Goal: Information Seeking & Learning: Find specific fact

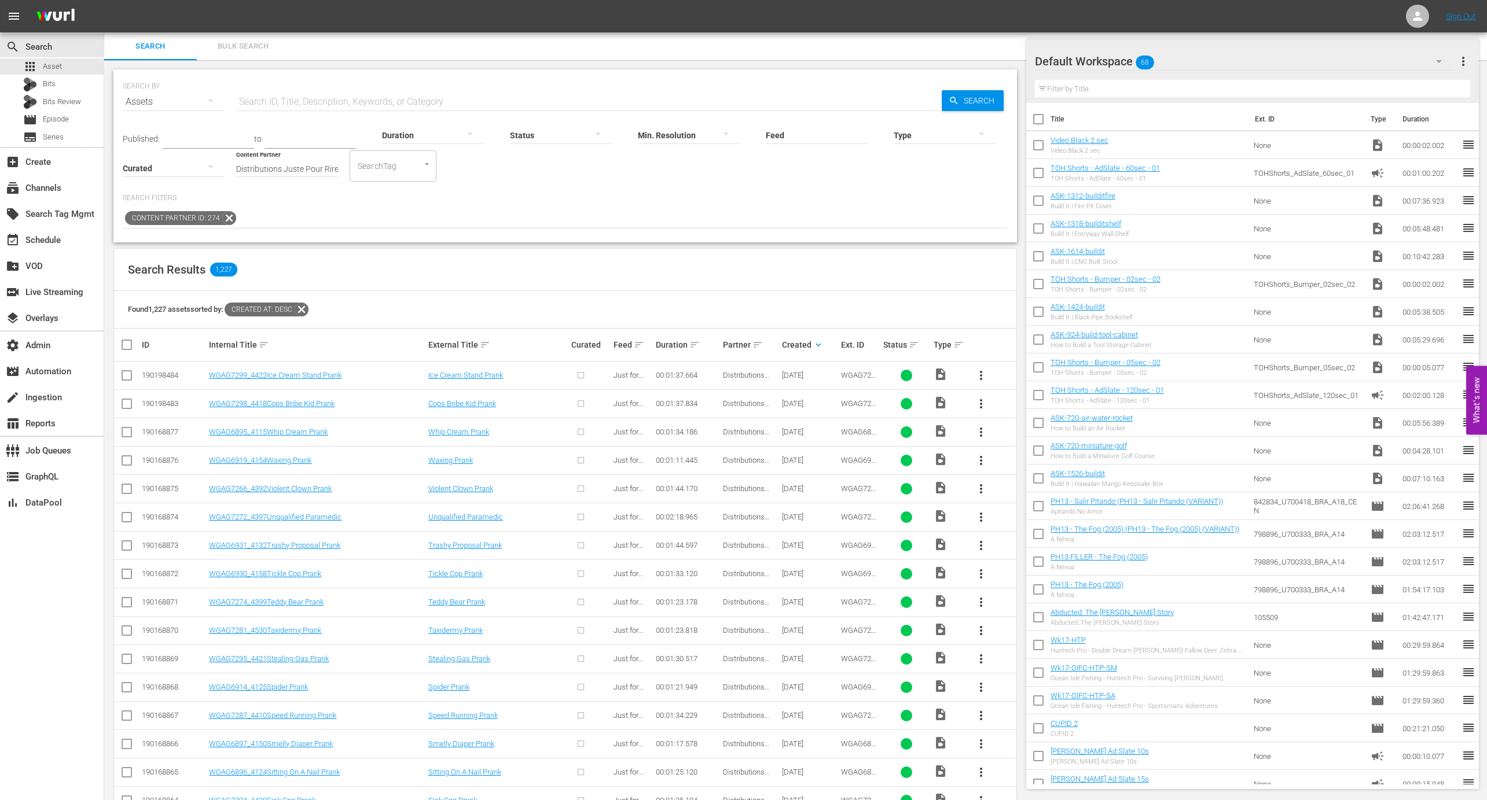
scroll to position [742, 0]
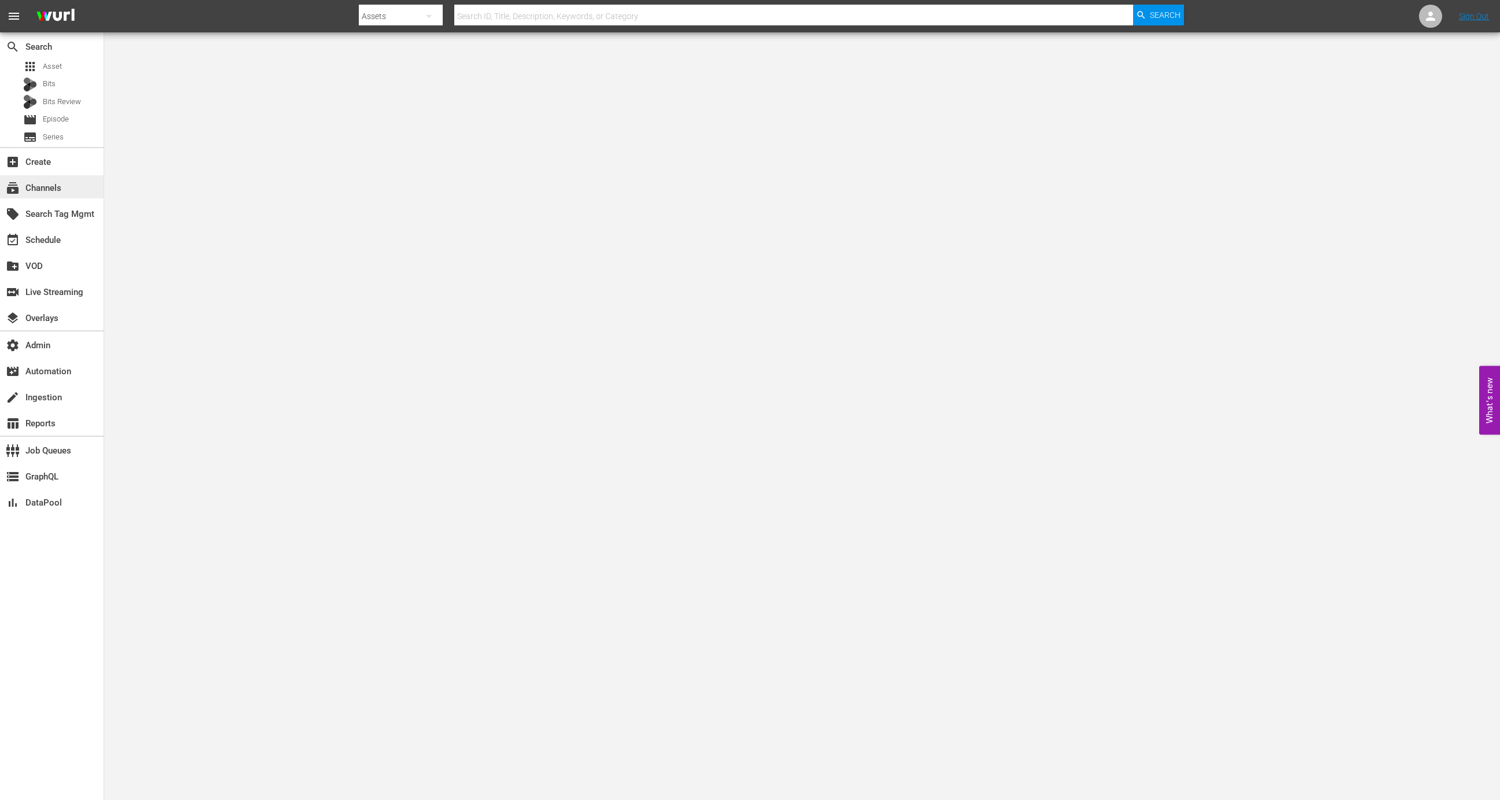
click at [35, 183] on div "subscriptions Channels" at bounding box center [32, 186] width 65 height 10
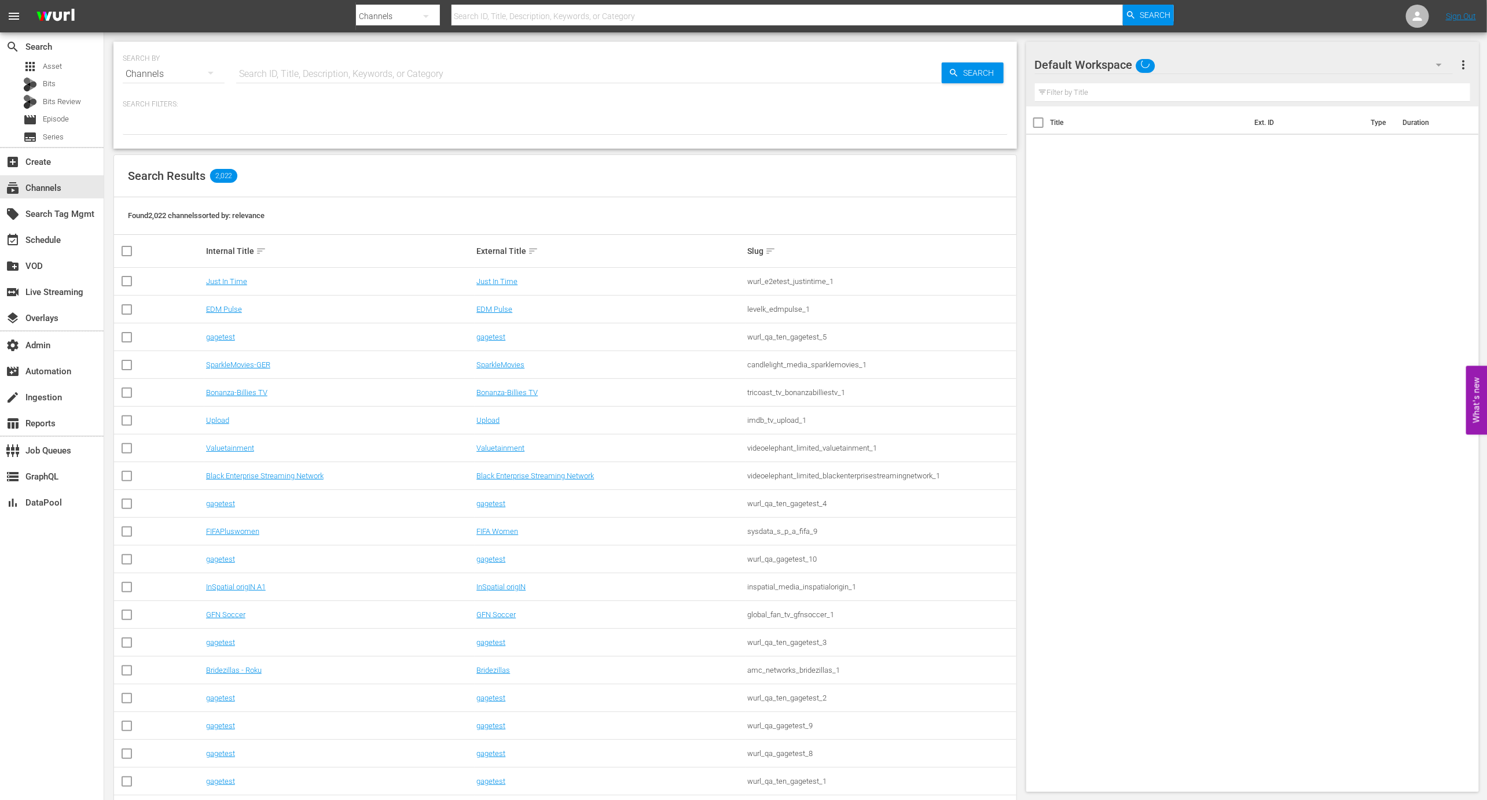
click at [307, 76] on input "text" at bounding box center [588, 74] width 705 height 28
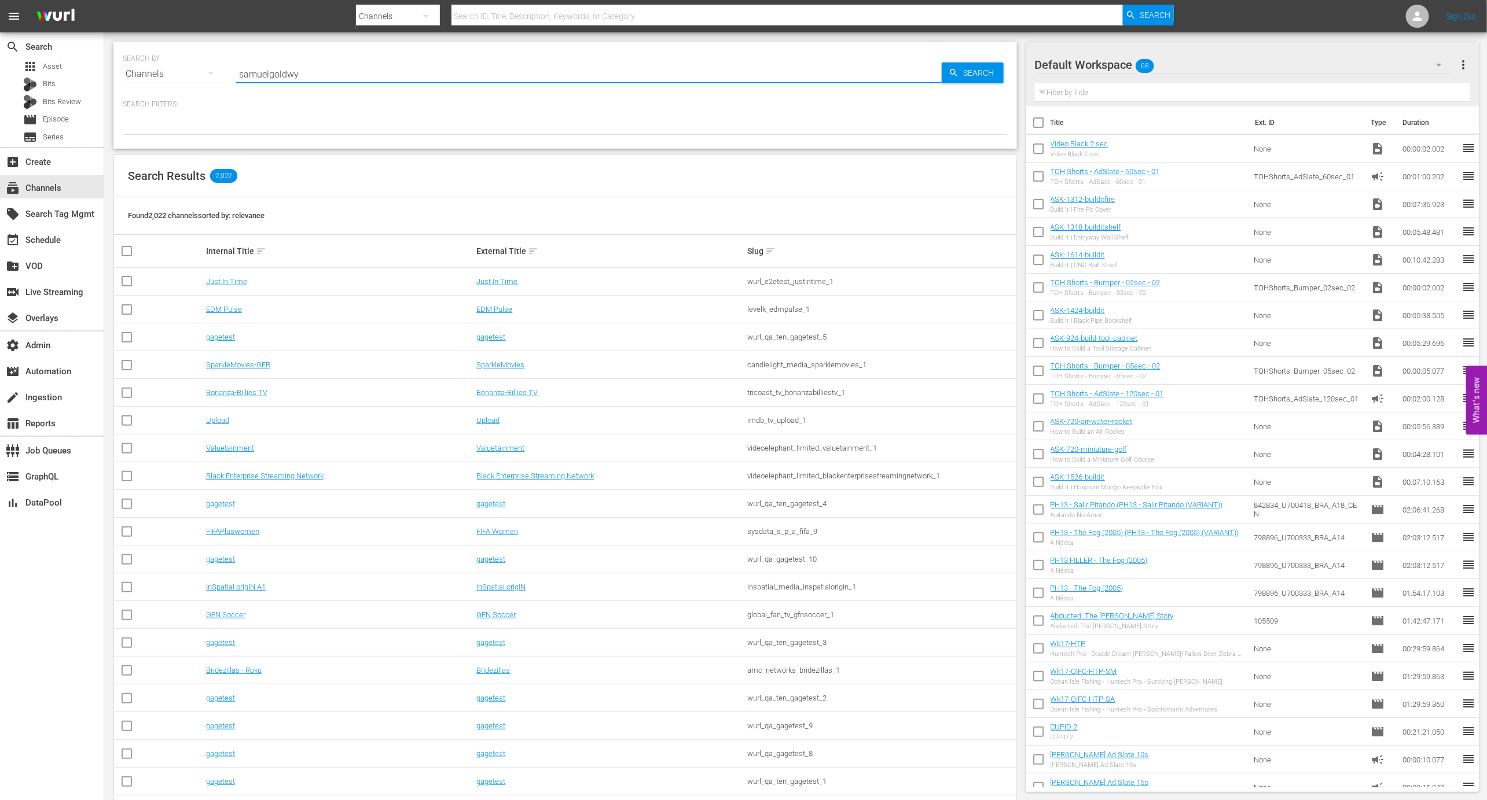
type input "samuelgoldwyn"
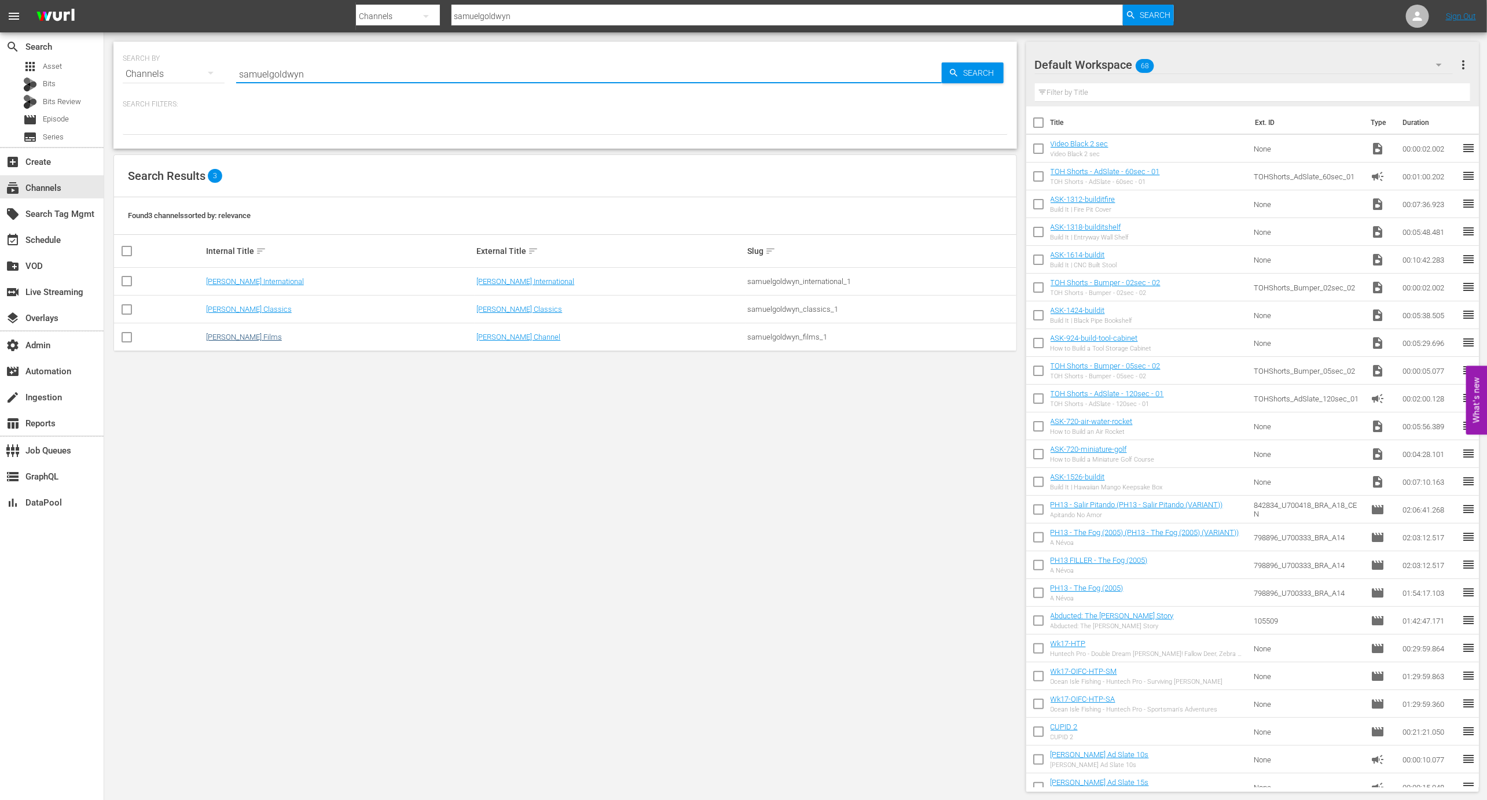
type input "samuelgoldwyn"
click at [249, 339] on link "Samuel Goldwyn Films" at bounding box center [244, 337] width 76 height 9
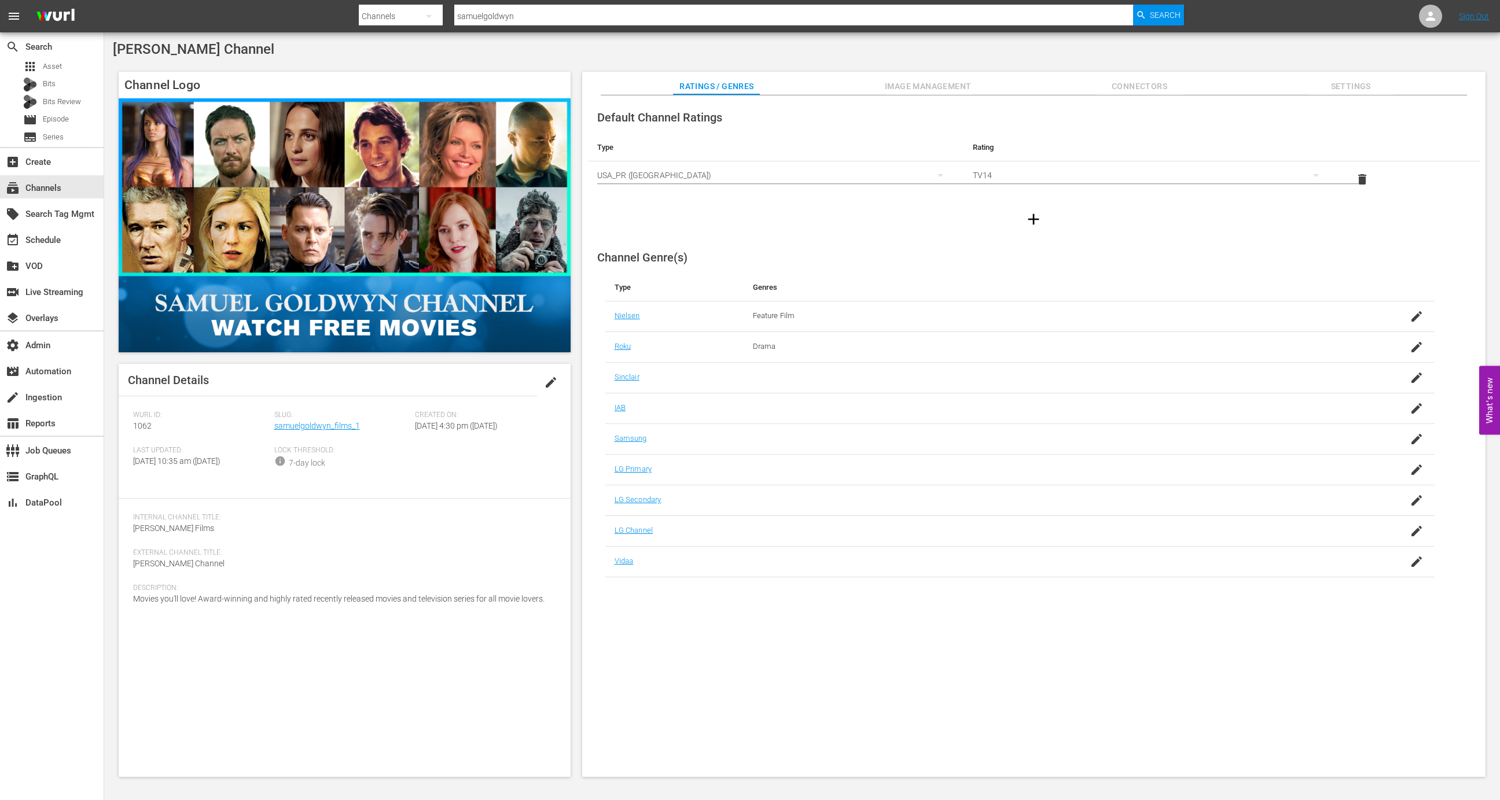
click at [302, 419] on span "Slug:" at bounding box center [341, 415] width 135 height 9
click at [306, 426] on link "samuelgoldwyn_films_1" at bounding box center [317, 425] width 86 height 9
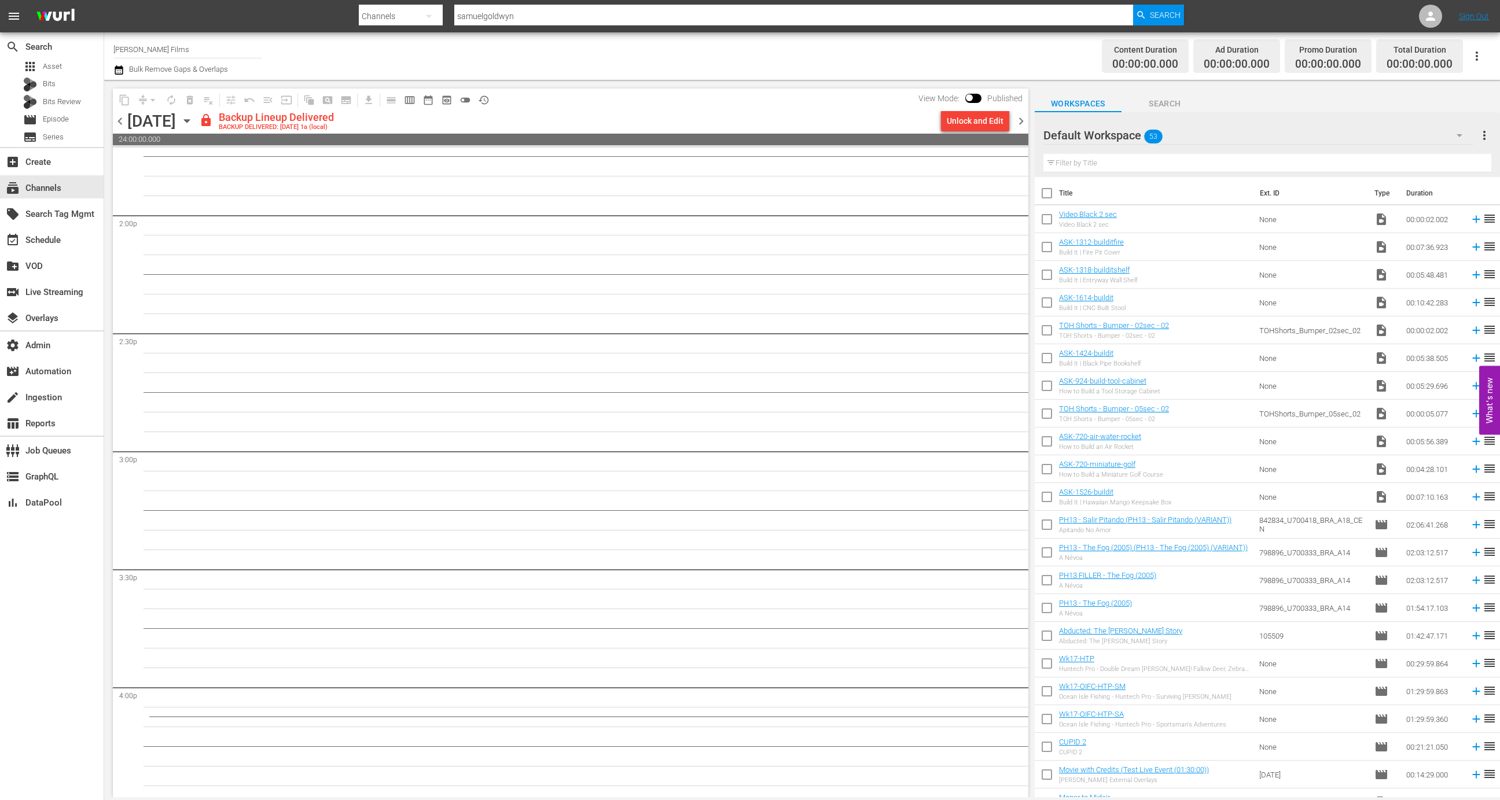
scroll to position [3430, 0]
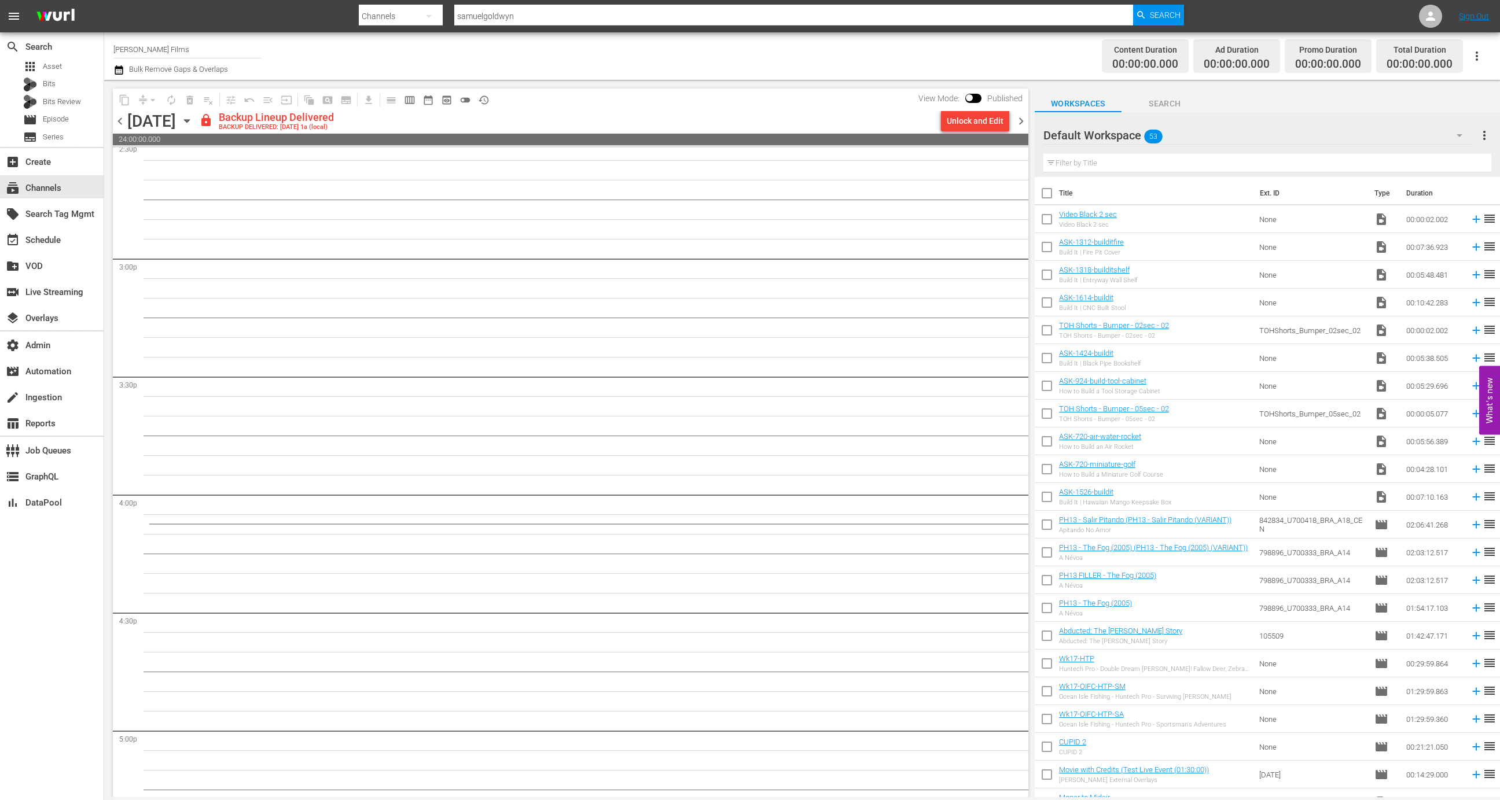
click at [444, 97] on span "preview_outlined" at bounding box center [447, 100] width 12 height 12
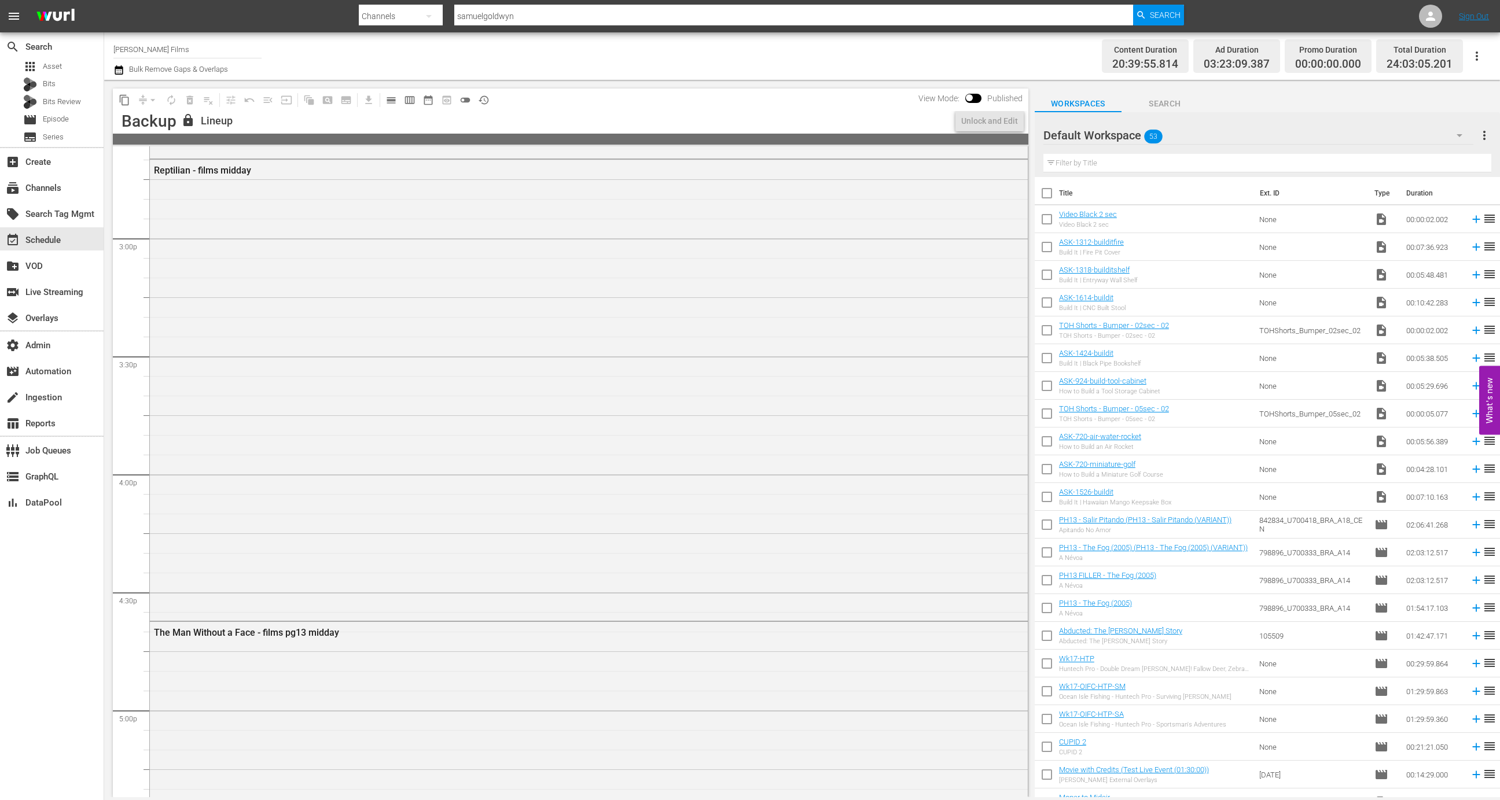
scroll to position [3352, 0]
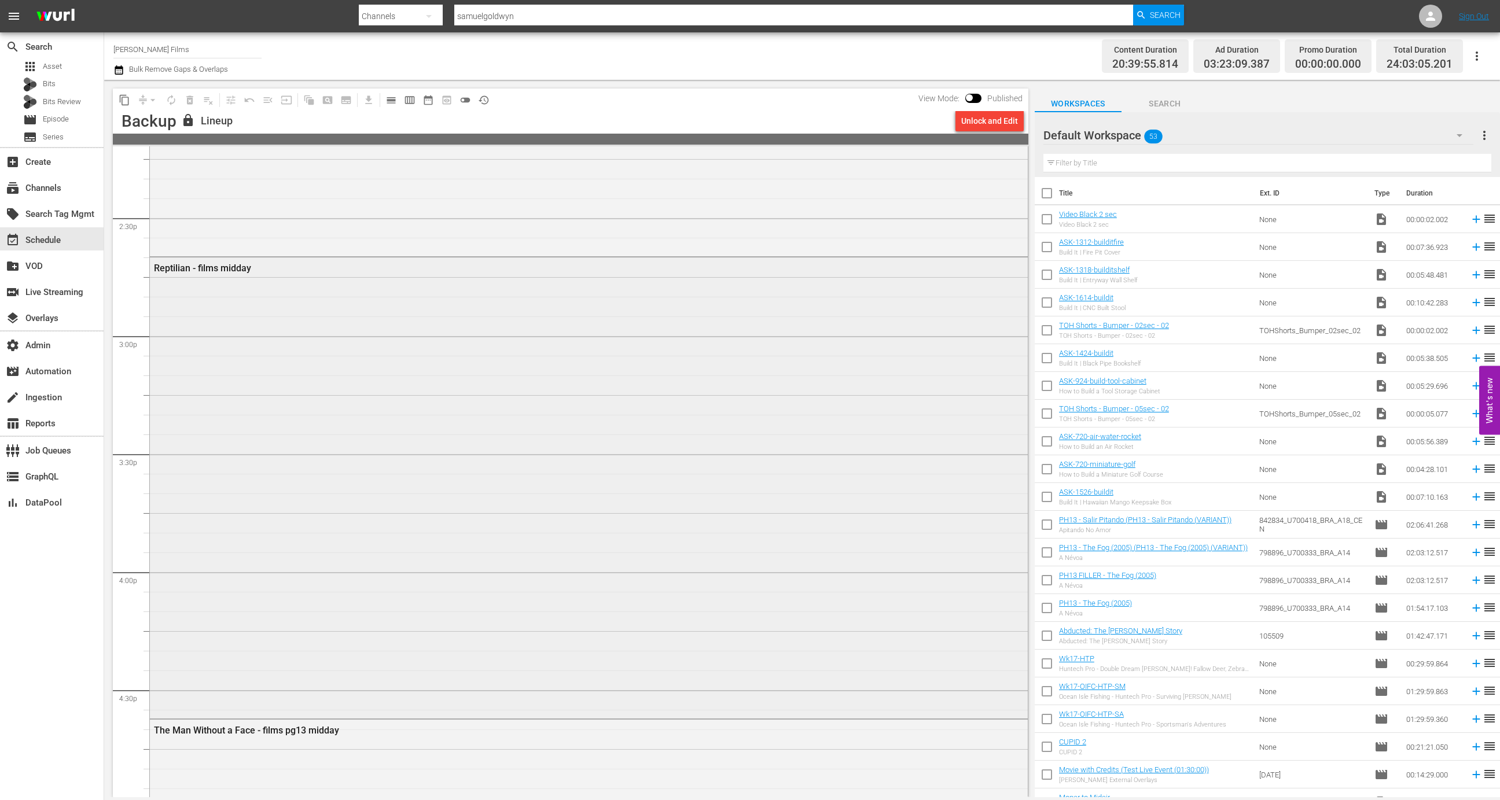
click at [478, 400] on div "Reptilian - films midday" at bounding box center [589, 486] width 878 height 459
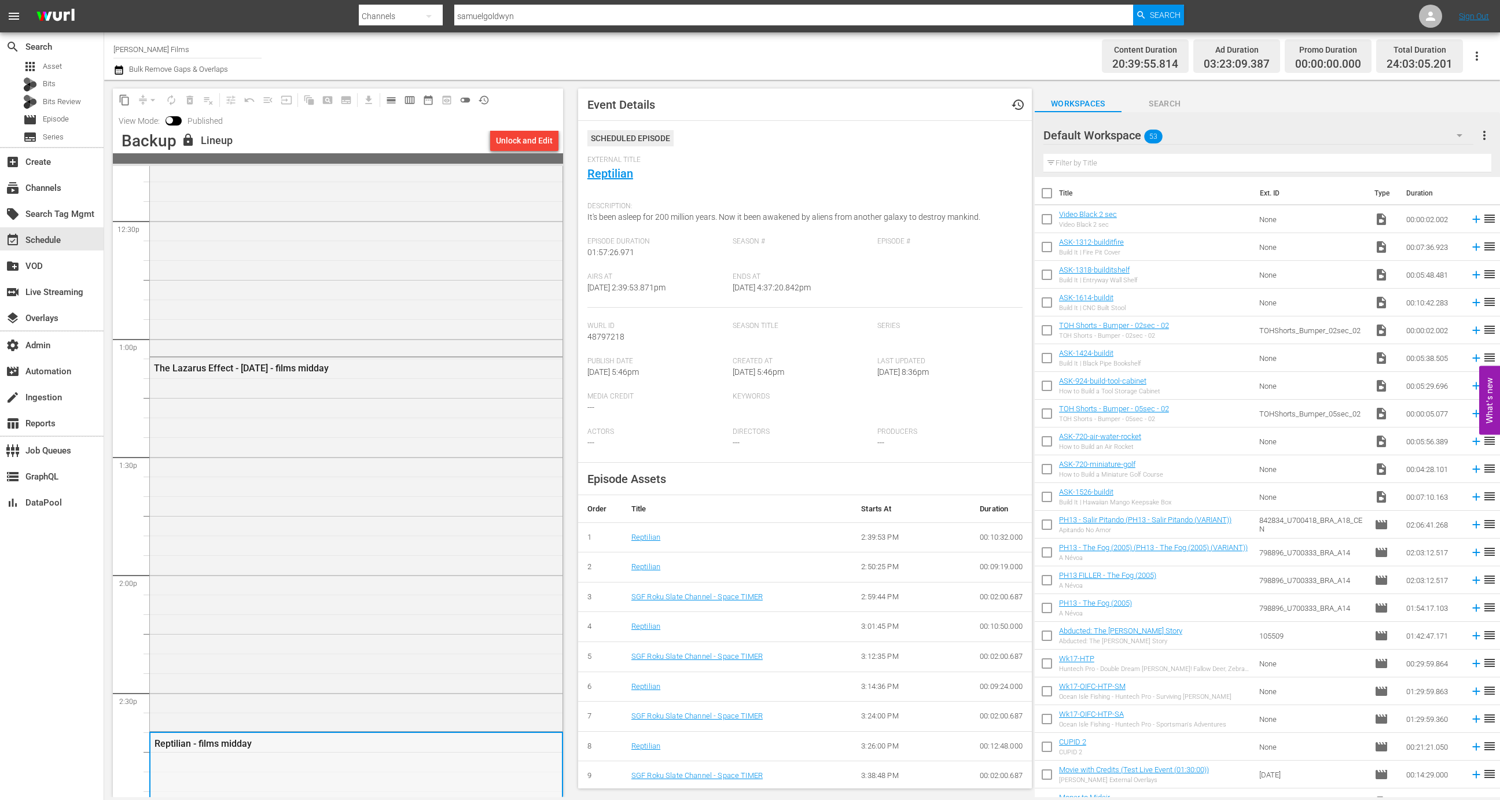
scroll to position [2896, 0]
click at [232, 449] on div "The Lazarus Effect - March 22 - films midday" at bounding box center [356, 543] width 413 height 371
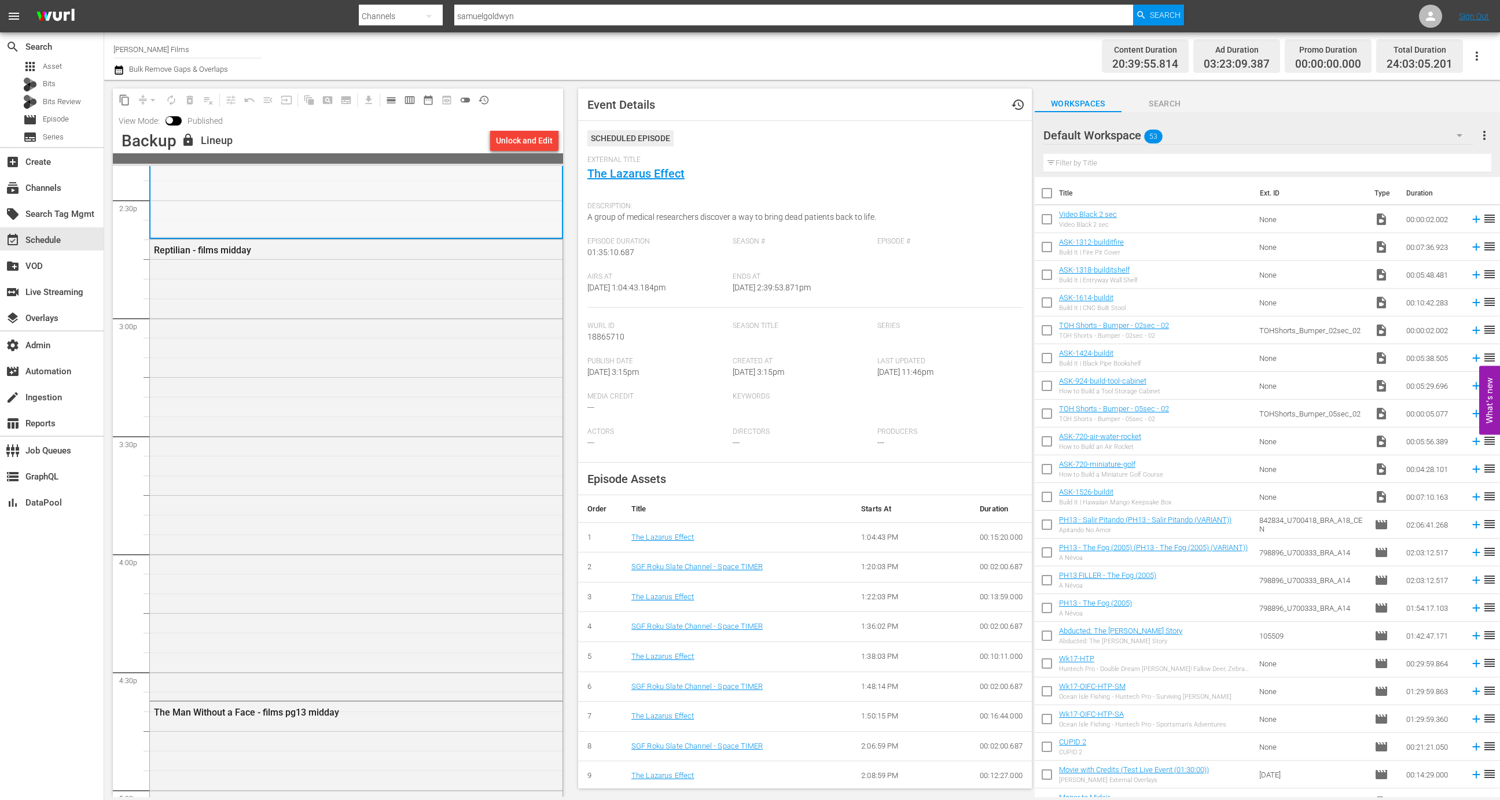
scroll to position [3410, 0]
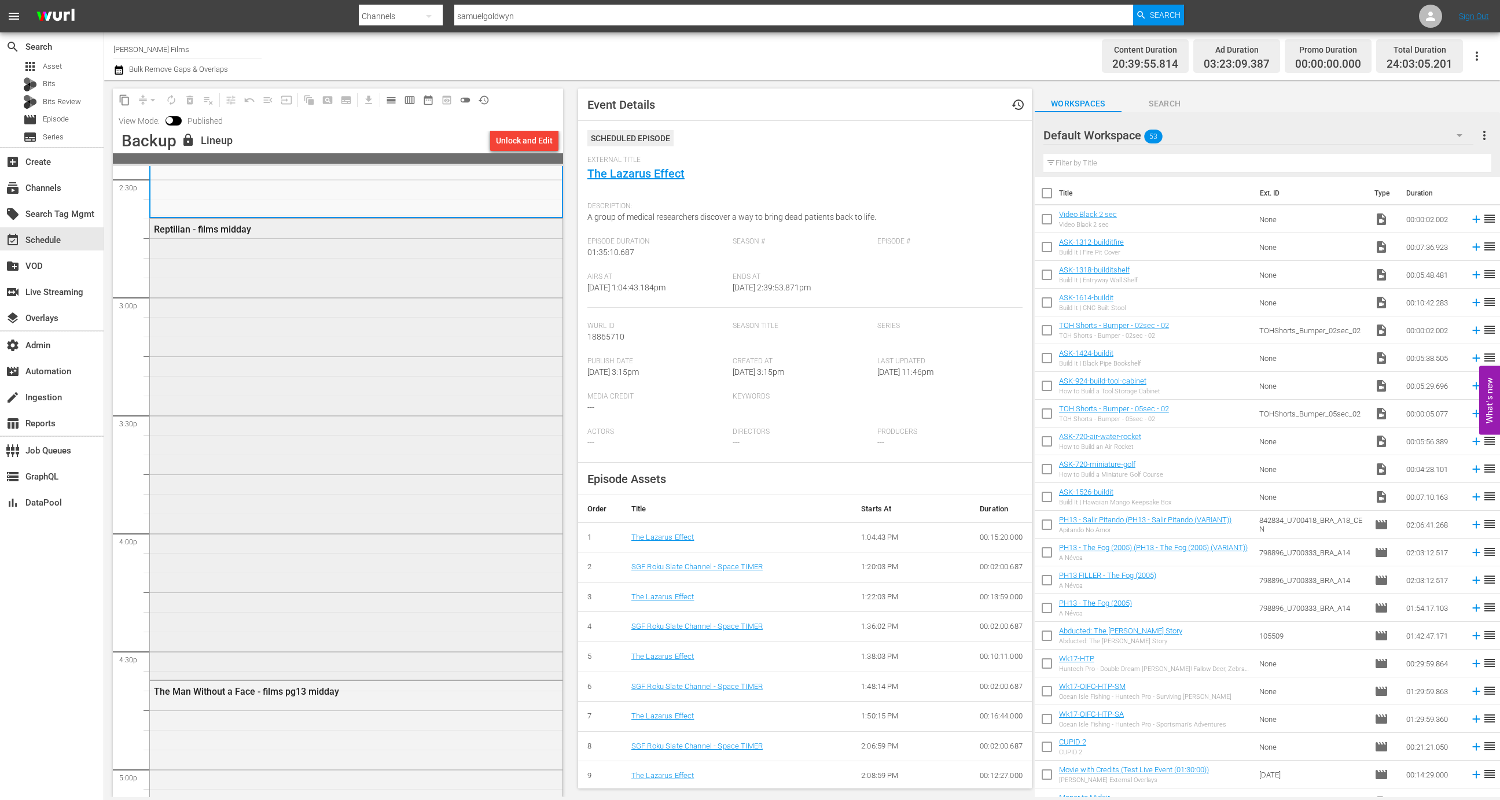
click at [449, 439] on div "Reptilian - films midday" at bounding box center [356, 448] width 413 height 459
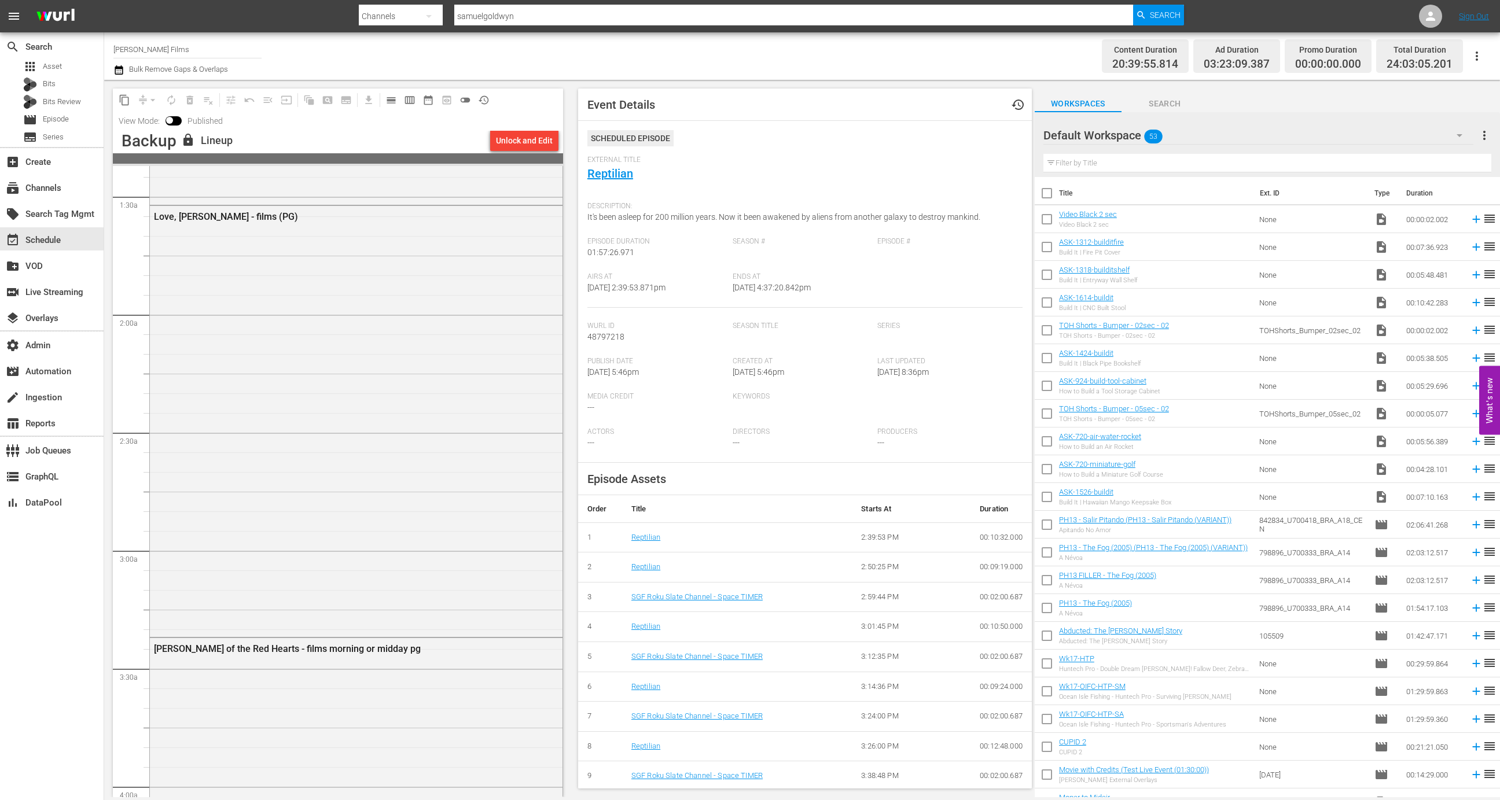
scroll to position [0, 0]
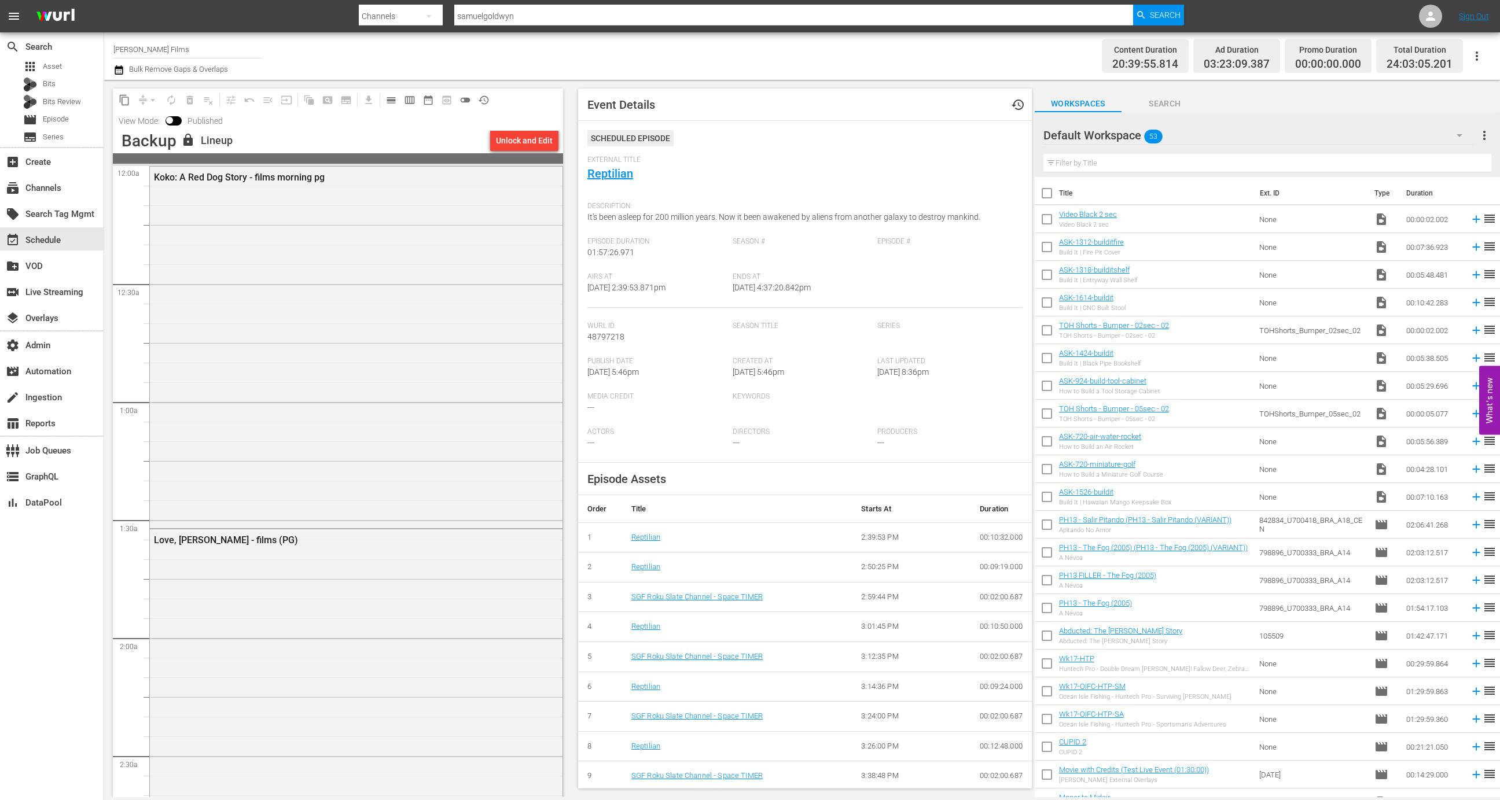
click at [397, 106] on span "calendar_view_day_outlined" at bounding box center [389, 100] width 23 height 23
click at [395, 104] on span "calendar_view_day_outlined" at bounding box center [391, 100] width 12 height 12
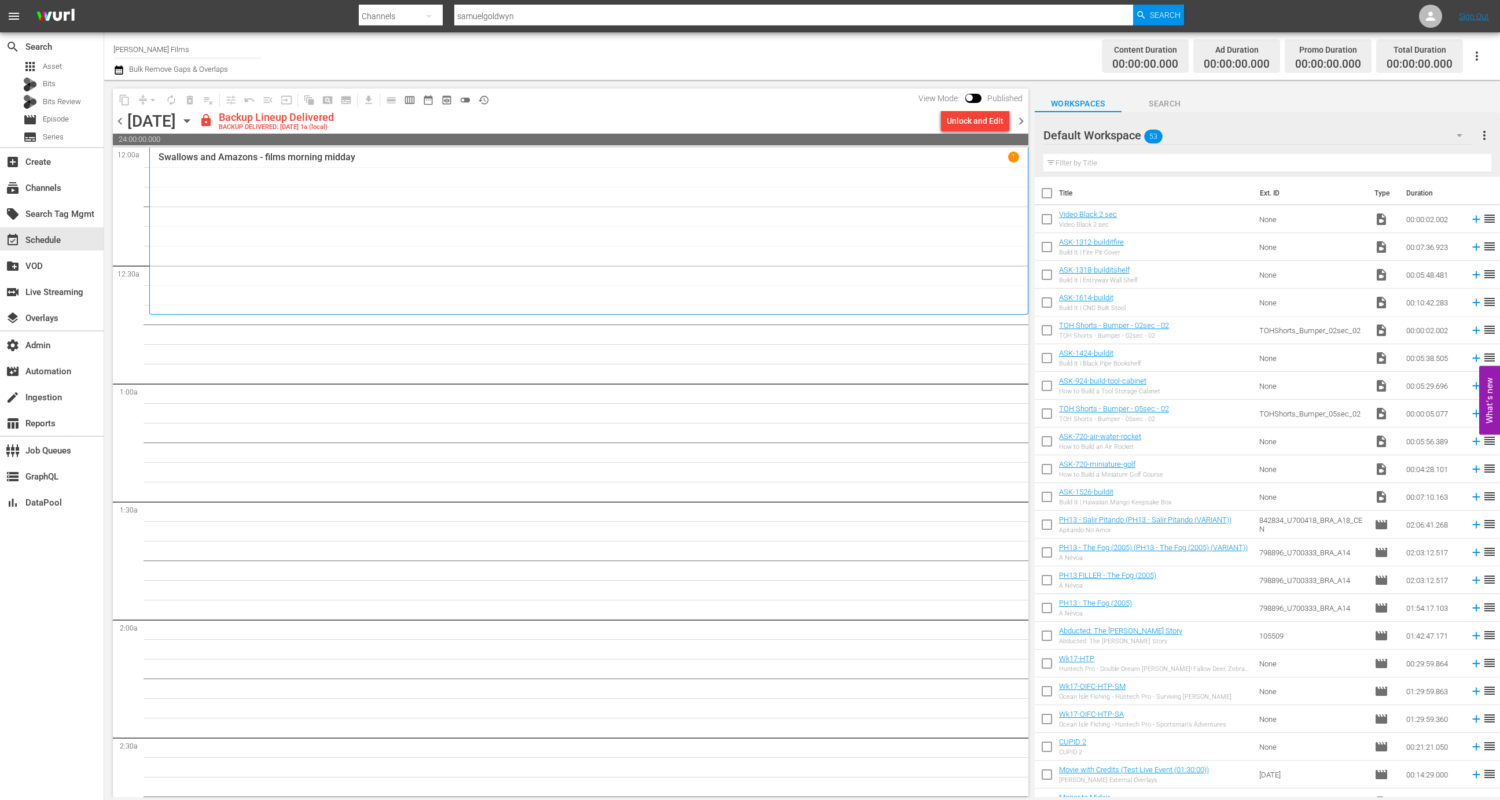
click at [376, 213] on div "Swallows and Amazons - films morning midday 1" at bounding box center [589, 231] width 860 height 159
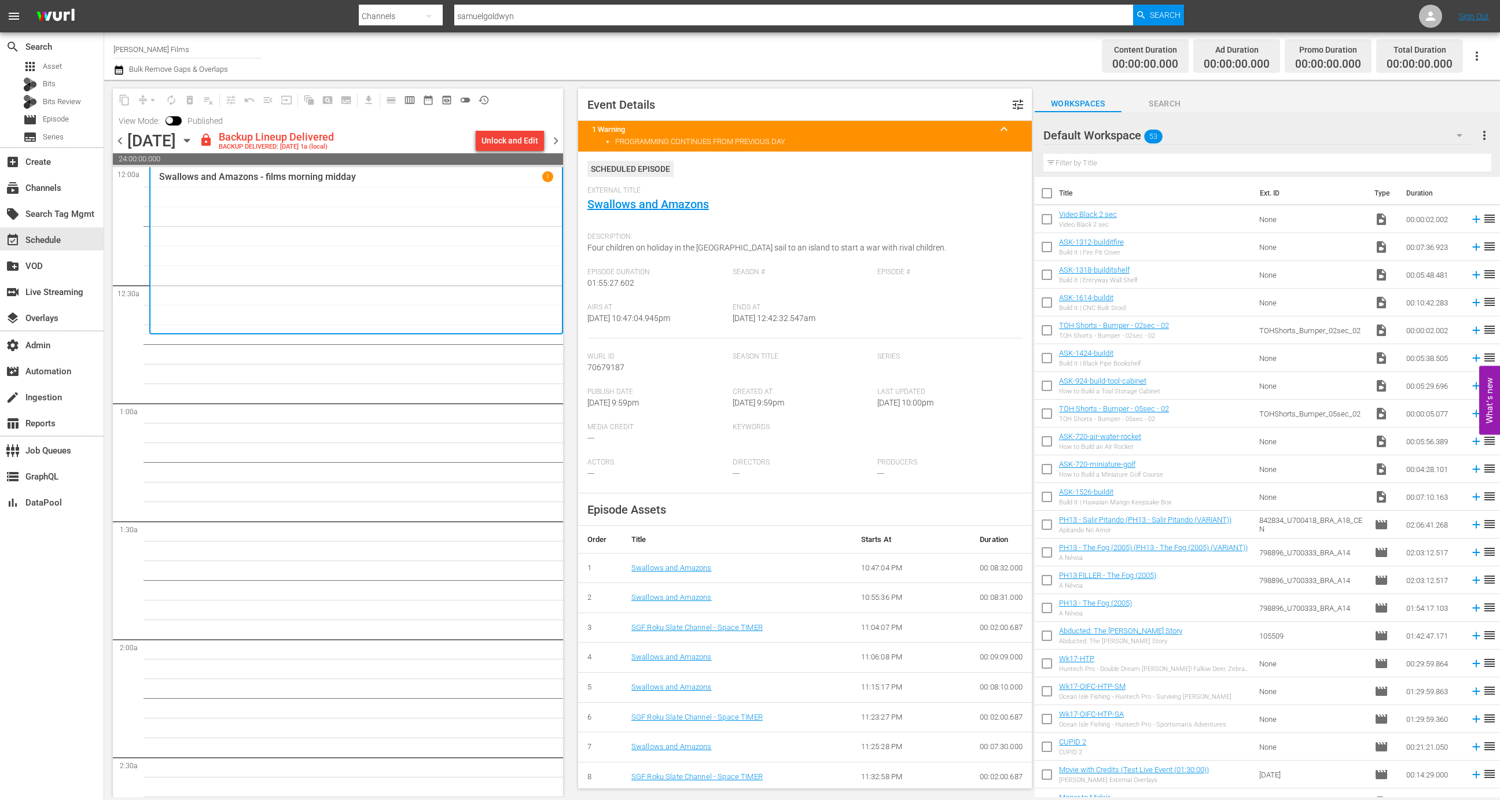
click at [551, 139] on span "chevron_right" at bounding box center [556, 141] width 14 height 14
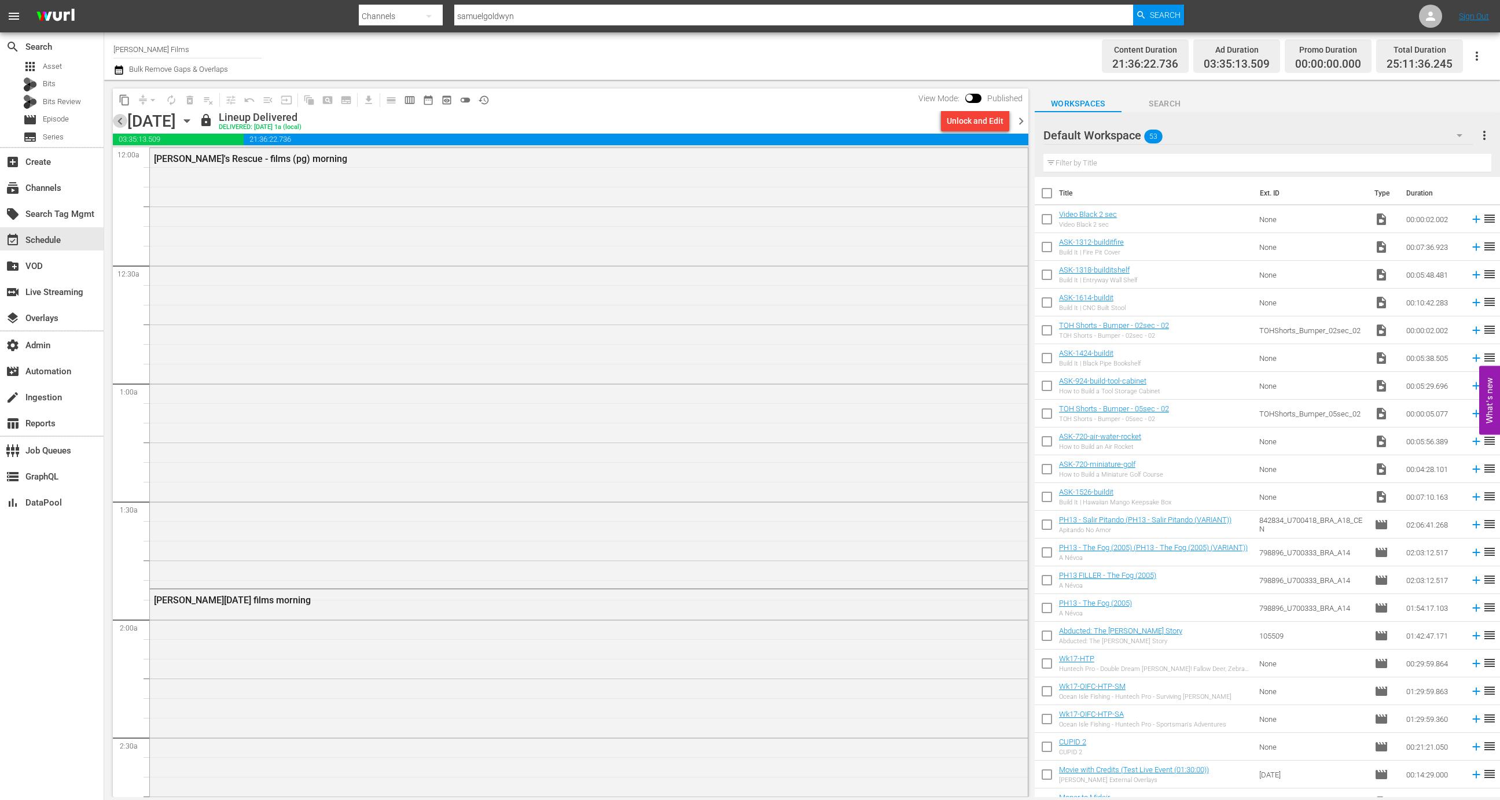
click at [119, 127] on span "chevron_left" at bounding box center [120, 121] width 14 height 14
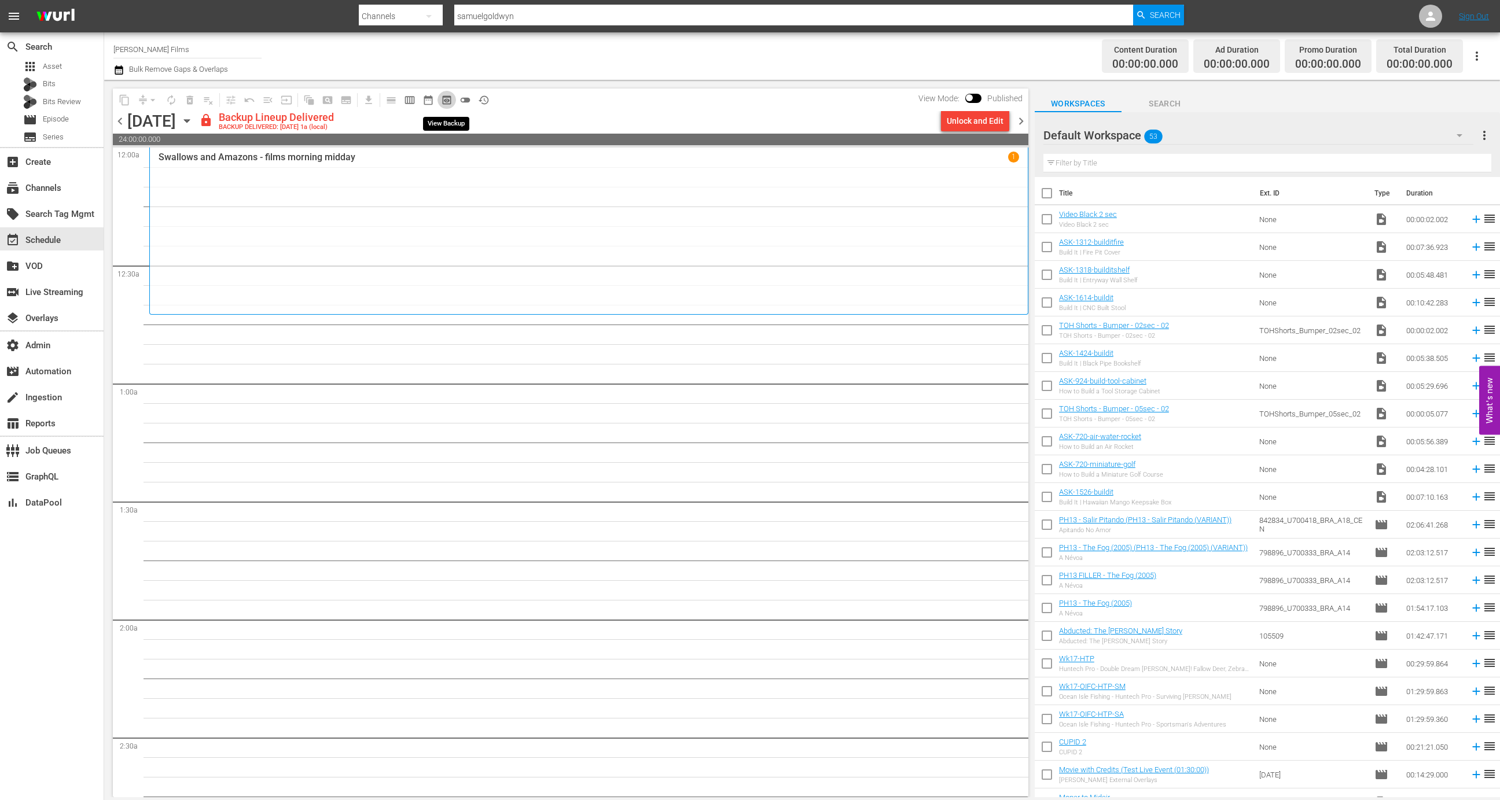
click at [446, 103] on span "preview_outlined" at bounding box center [447, 100] width 12 height 12
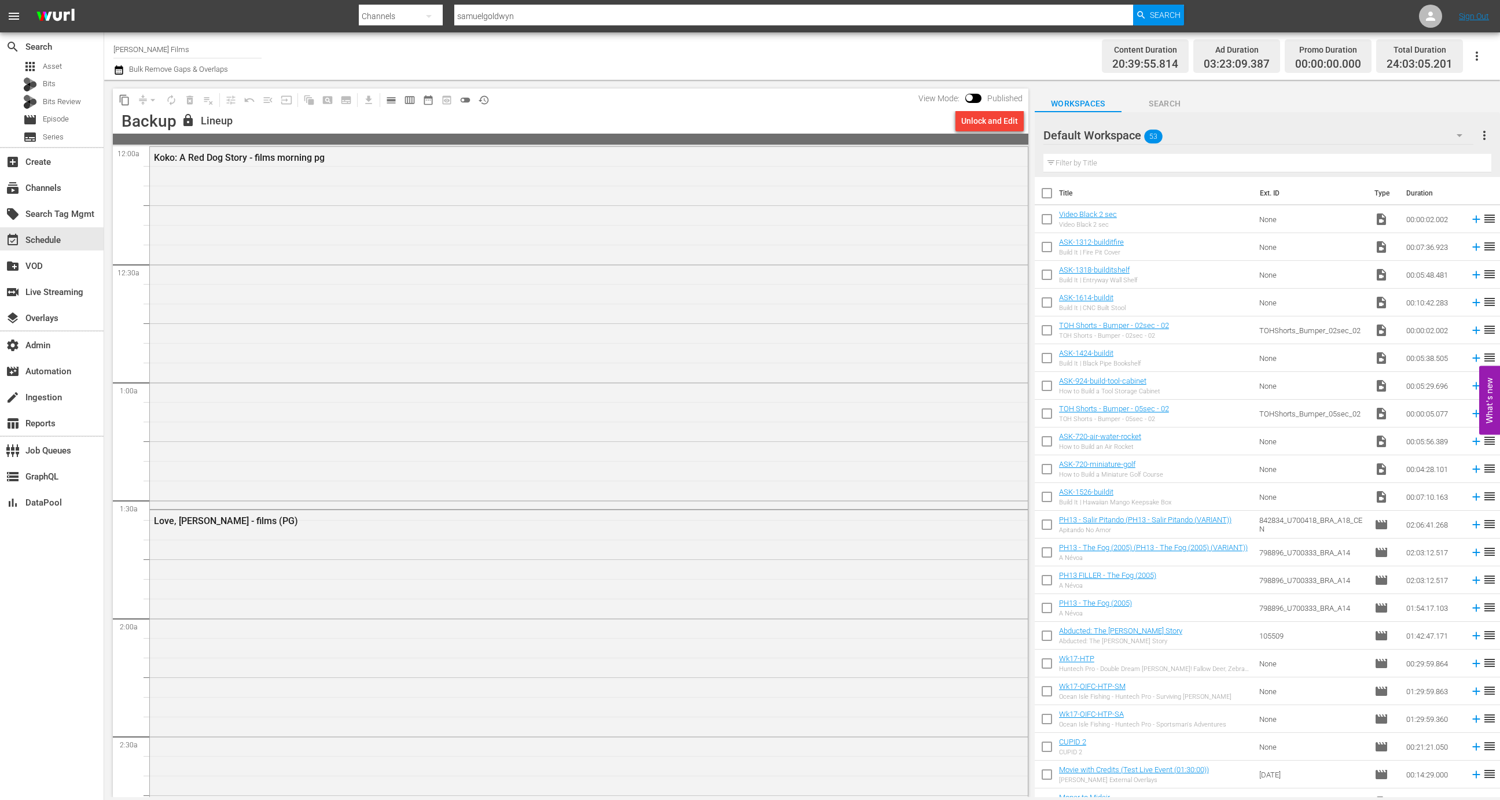
click at [420, 324] on div "Koko: A Red Dog Story - films morning pg" at bounding box center [589, 327] width 878 height 360
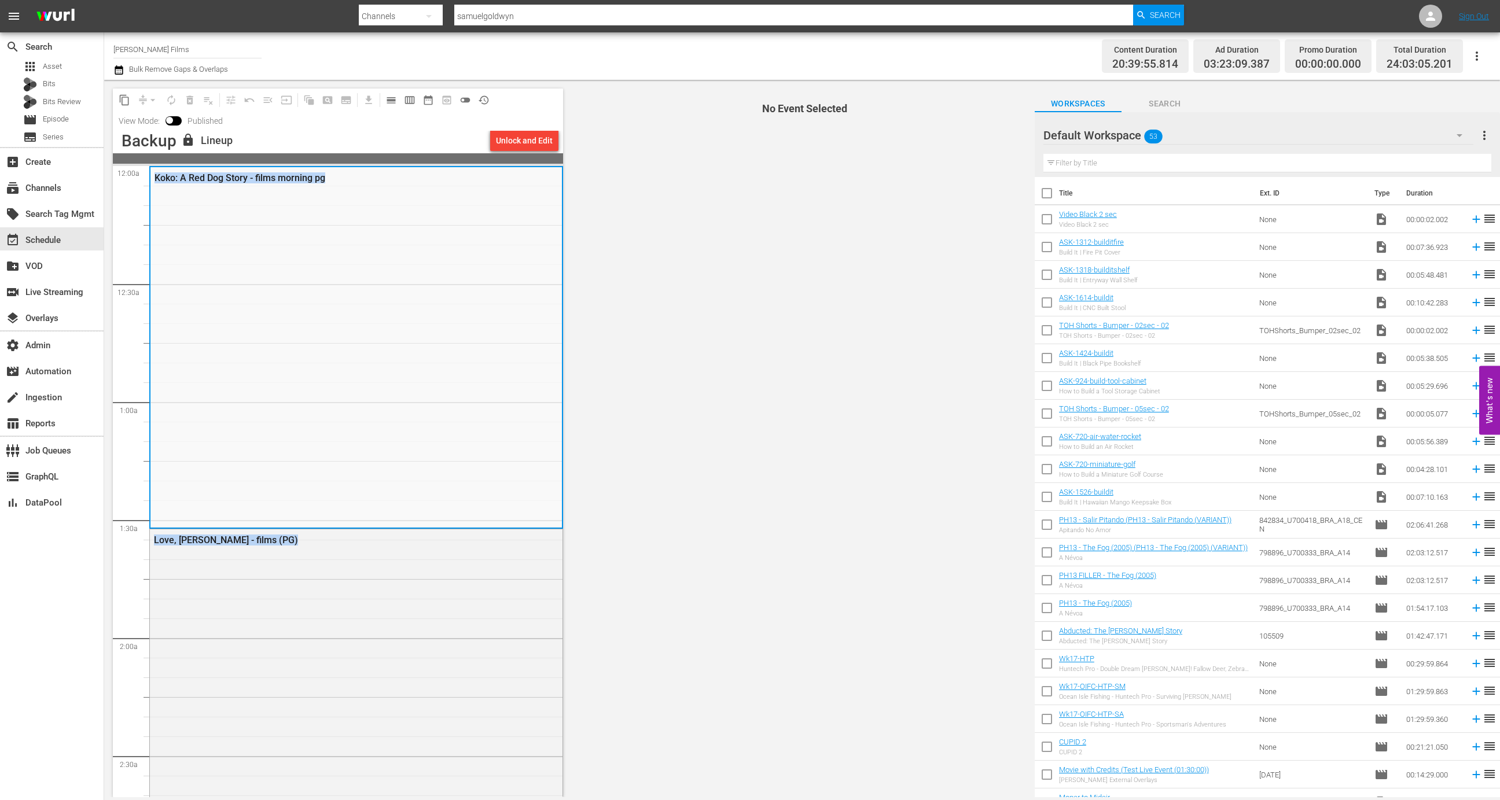
click at [420, 324] on div "Koko: A Red Dog Story - films morning pg" at bounding box center [355, 347] width 411 height 360
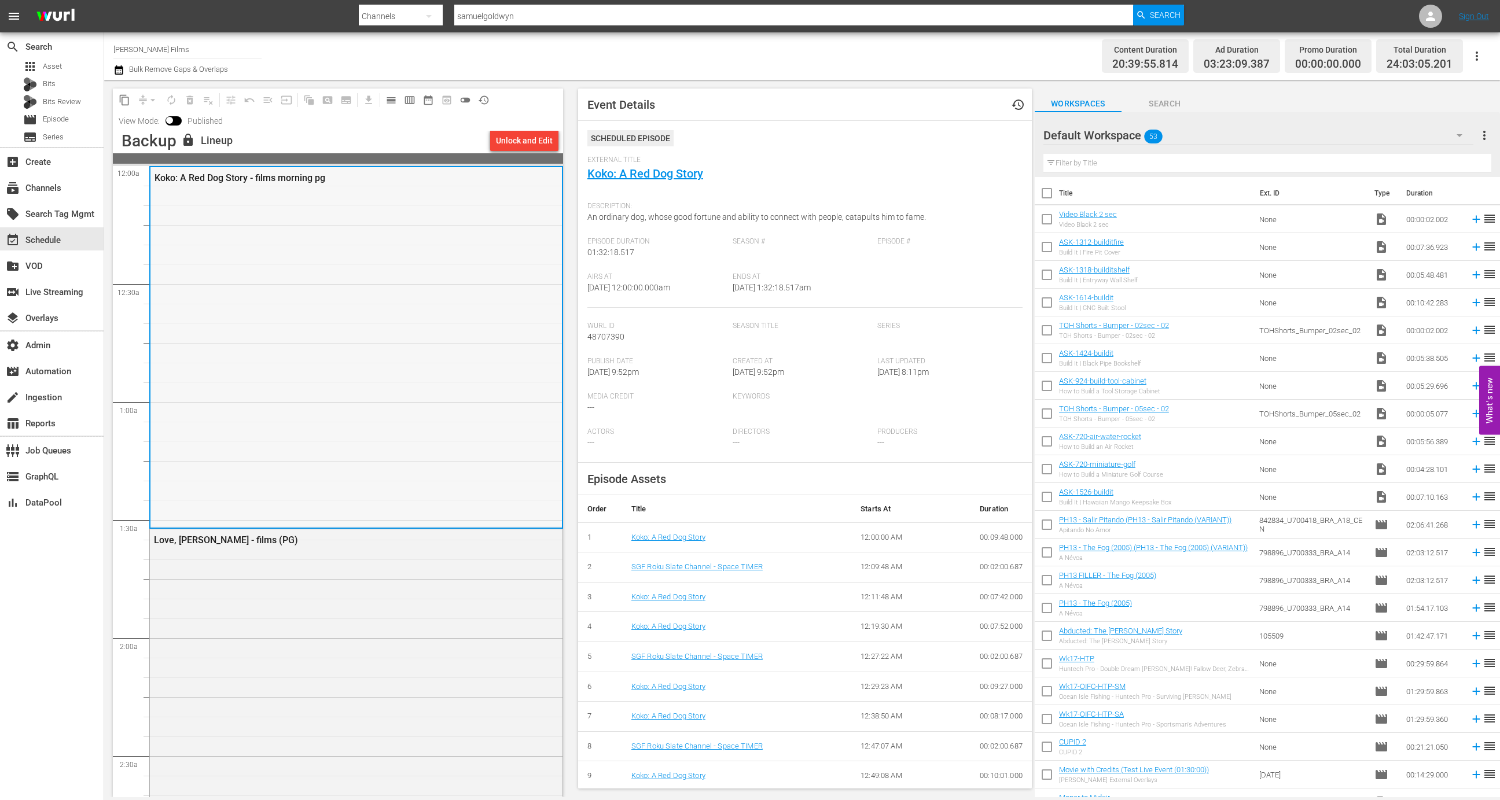
click at [425, 336] on div "Koko: A Red Dog Story - films morning pg" at bounding box center [355, 347] width 411 height 360
click at [606, 344] on div "Wurl Id 48707390" at bounding box center [659, 339] width 145 height 35
click at [606, 327] on span "Wurl Id" at bounding box center [656, 326] width 139 height 9
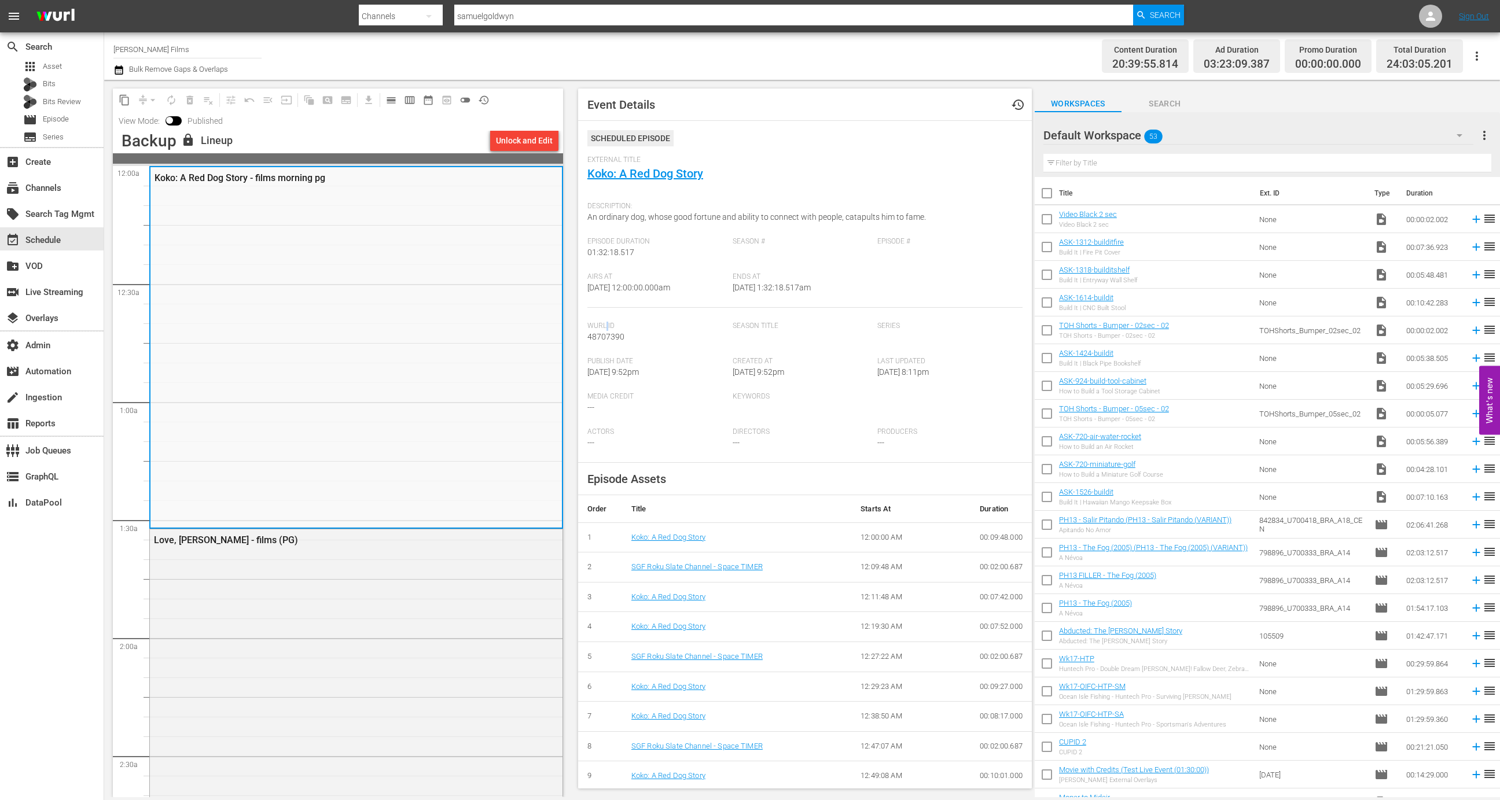
click at [606, 327] on span "Wurl Id" at bounding box center [656, 326] width 139 height 9
click at [609, 340] on span "48707390" at bounding box center [605, 336] width 37 height 9
copy span "48707390"
